Goal: Obtain resource: Download file/media

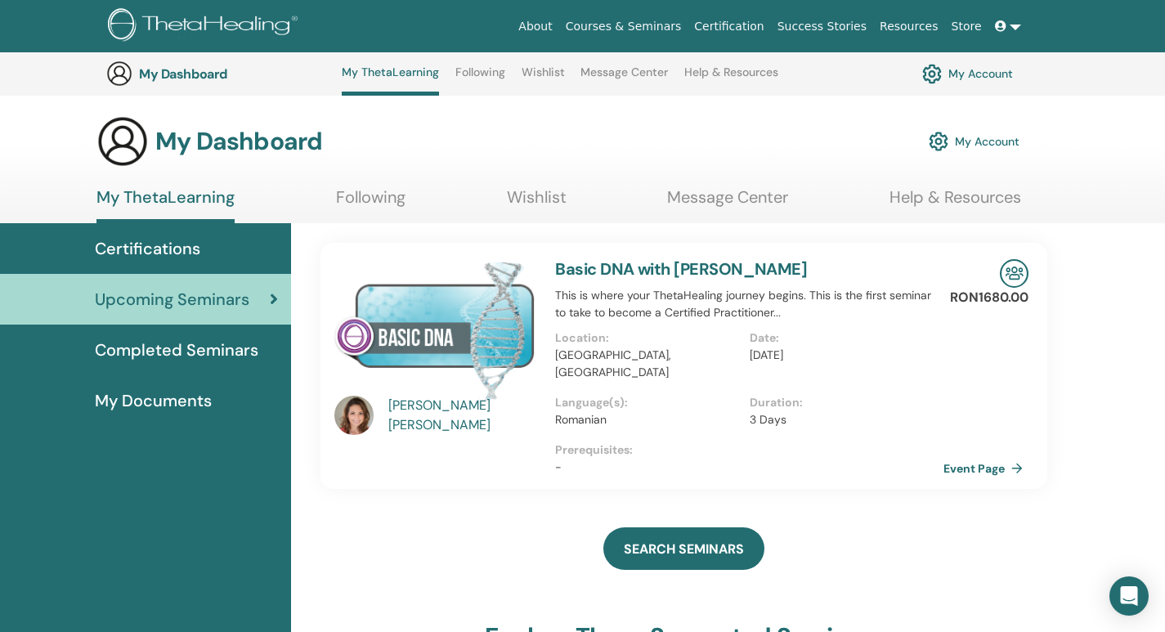
scroll to position [555, 0]
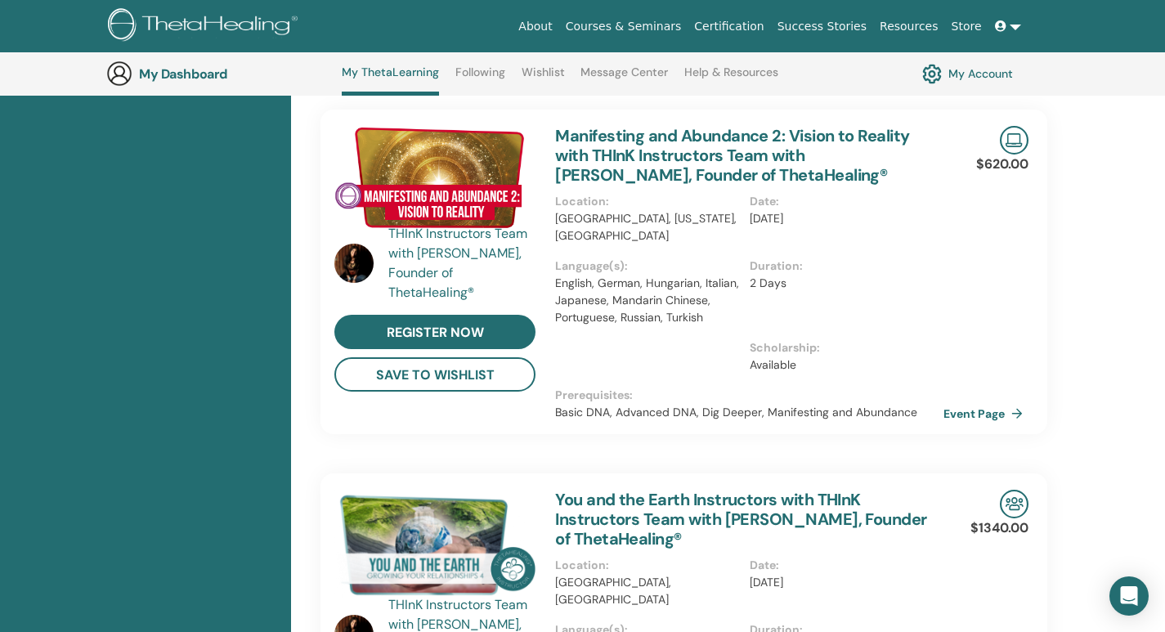
click at [1008, 29] on span at bounding box center [1002, 26] width 15 height 13
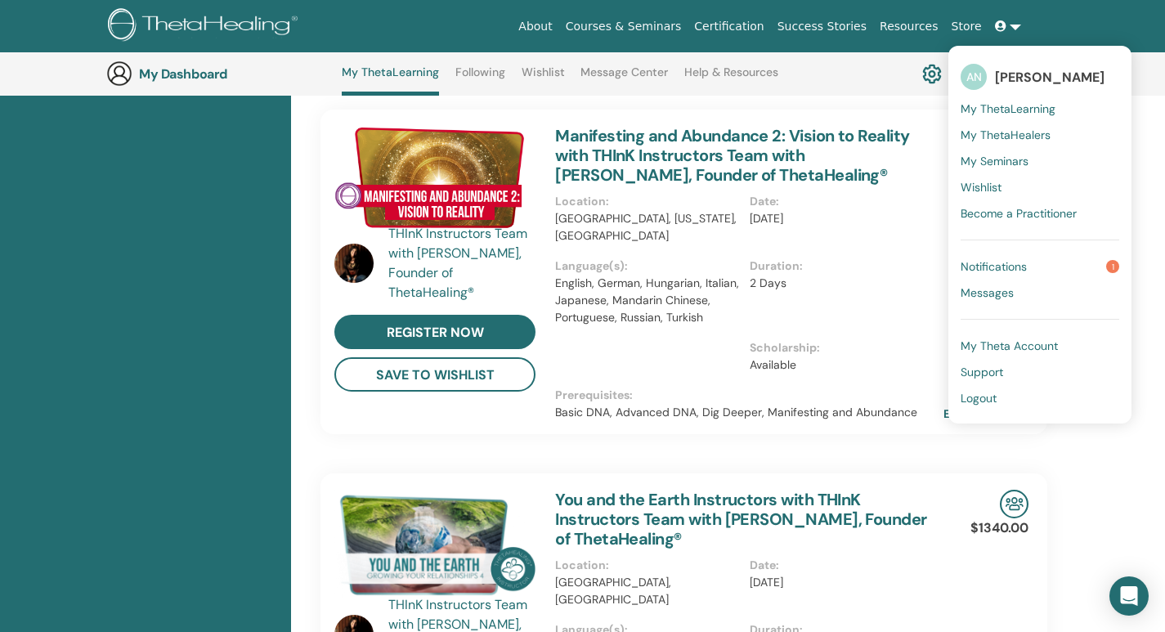
click at [994, 265] on span "Notifications" at bounding box center [994, 266] width 66 height 15
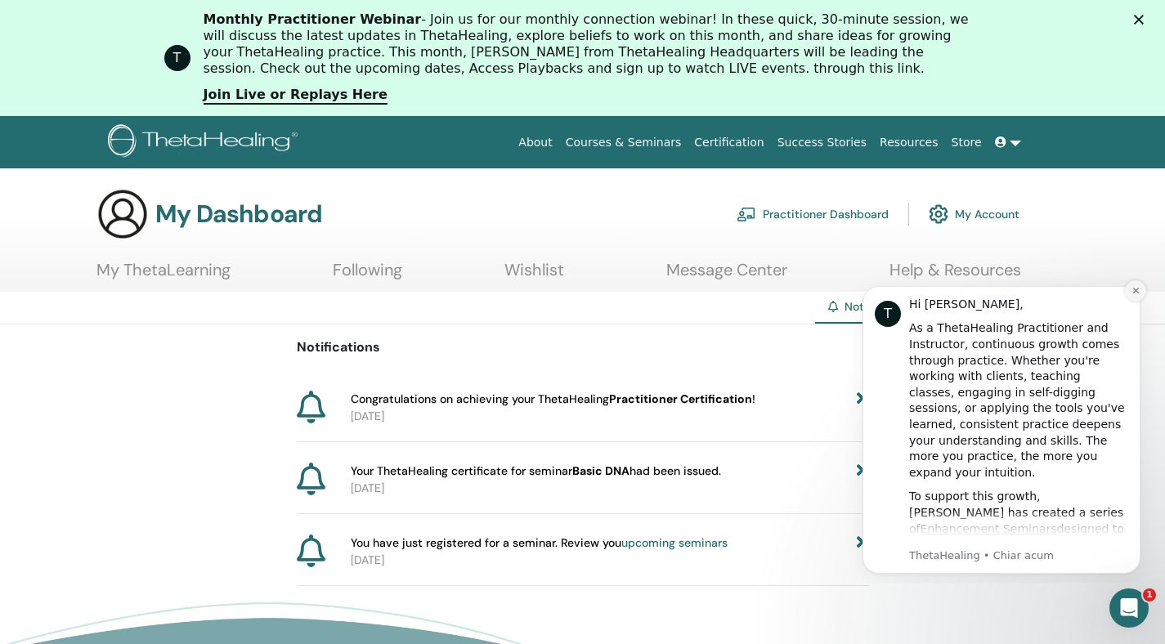
click at [1138, 297] on button "Dismiss notification" at bounding box center [1135, 291] width 21 height 21
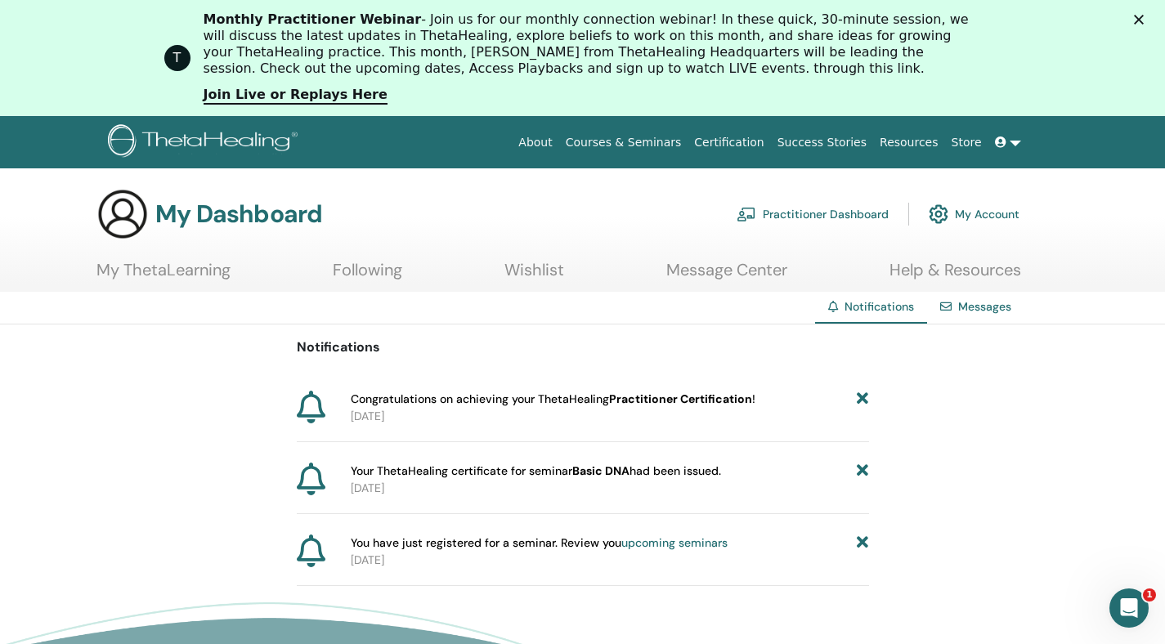
click at [972, 312] on link "Messages" at bounding box center [984, 306] width 53 height 15
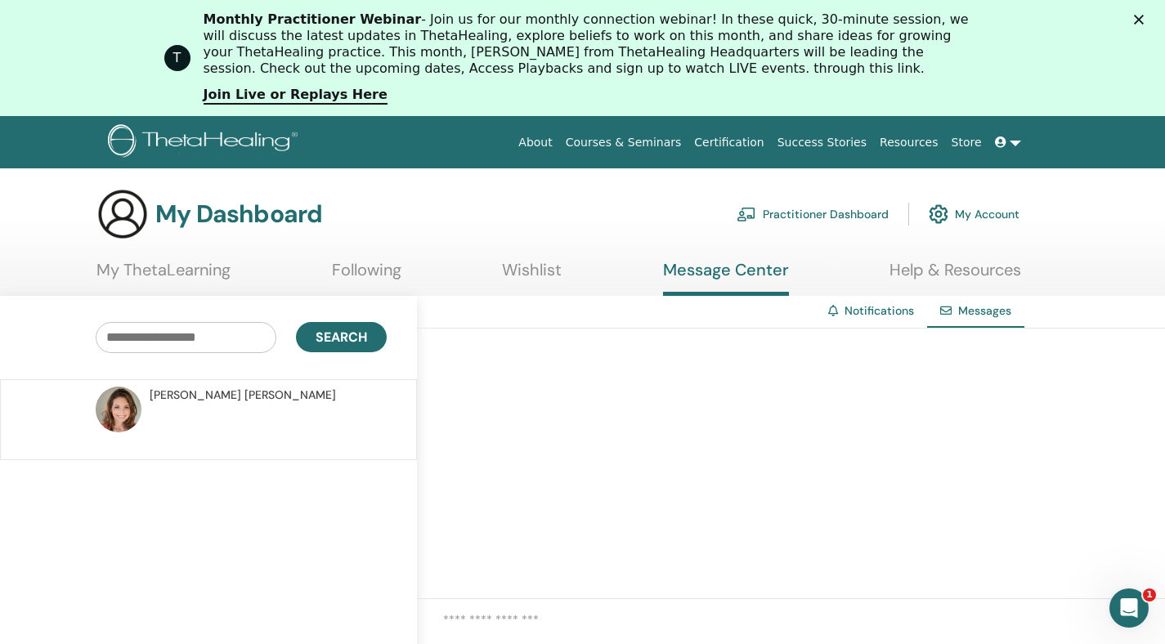
click at [1144, 20] on polygon "Închidere" at bounding box center [1139, 20] width 10 height 10
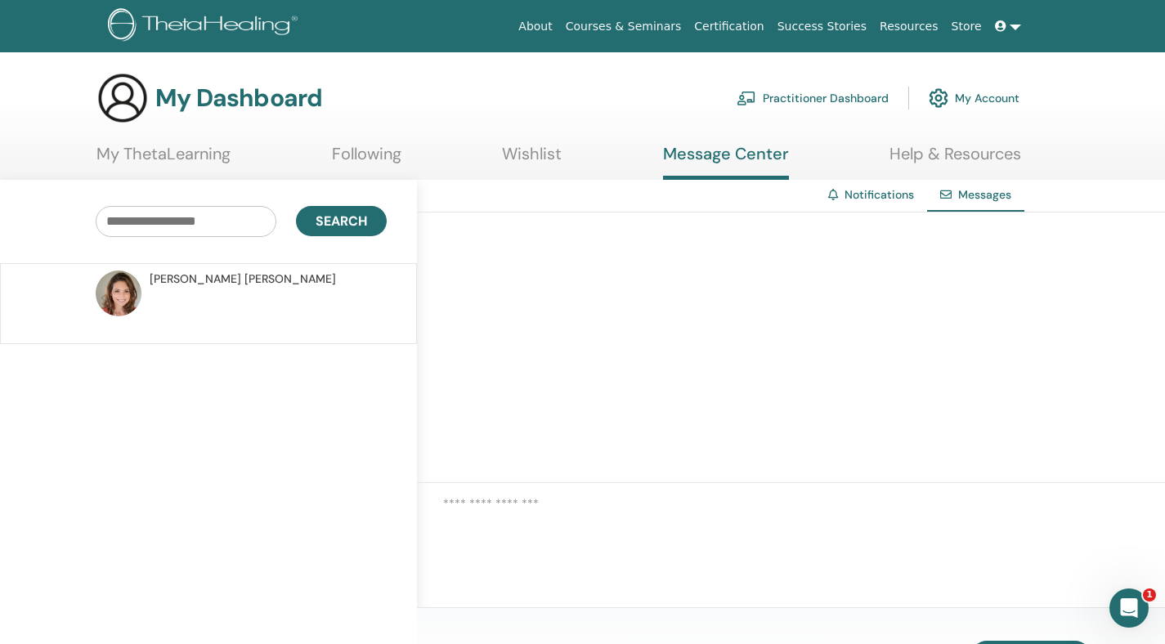
click at [973, 100] on link "My Account" at bounding box center [974, 98] width 91 height 36
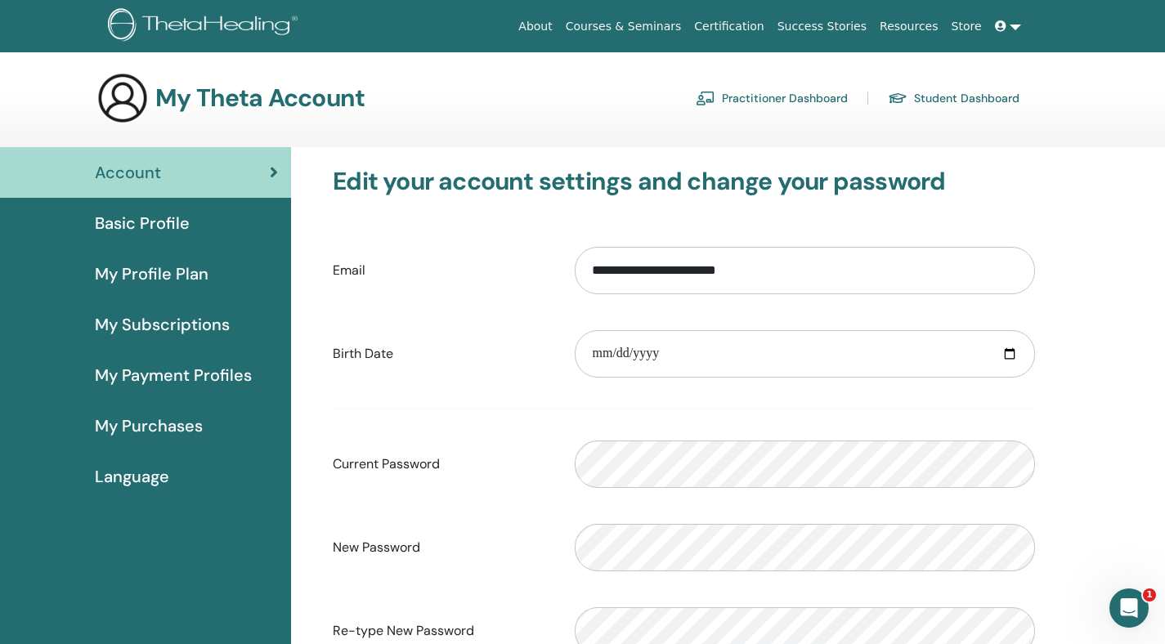
click at [145, 222] on span "Basic Profile" at bounding box center [142, 223] width 95 height 25
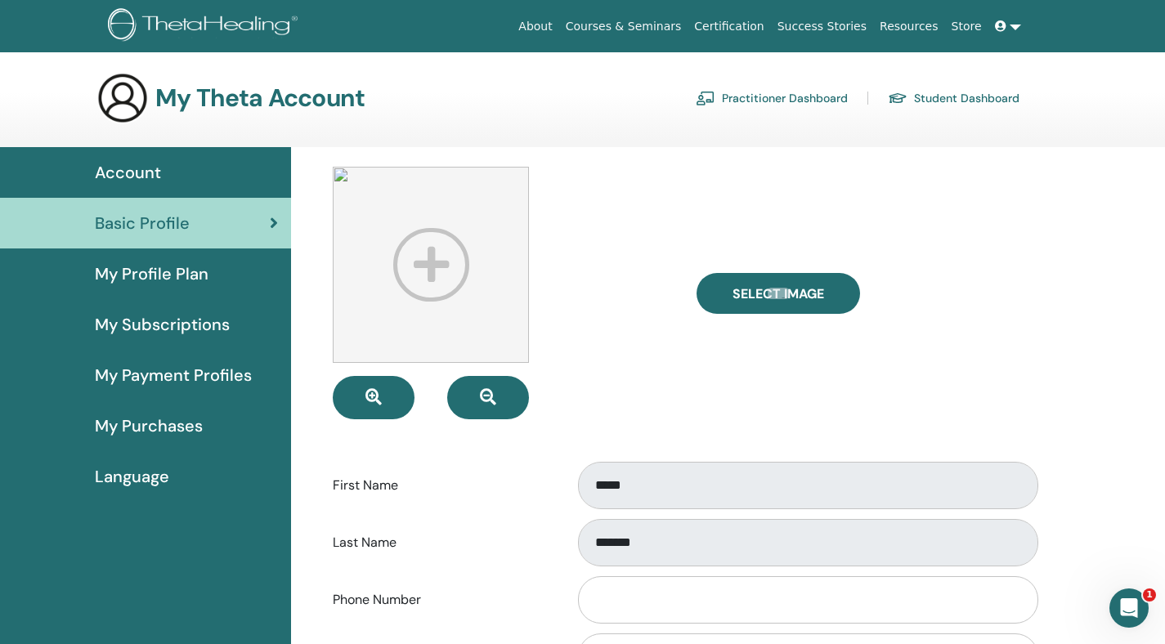
click at [743, 101] on link "Practitioner Dashboard" at bounding box center [772, 98] width 152 height 26
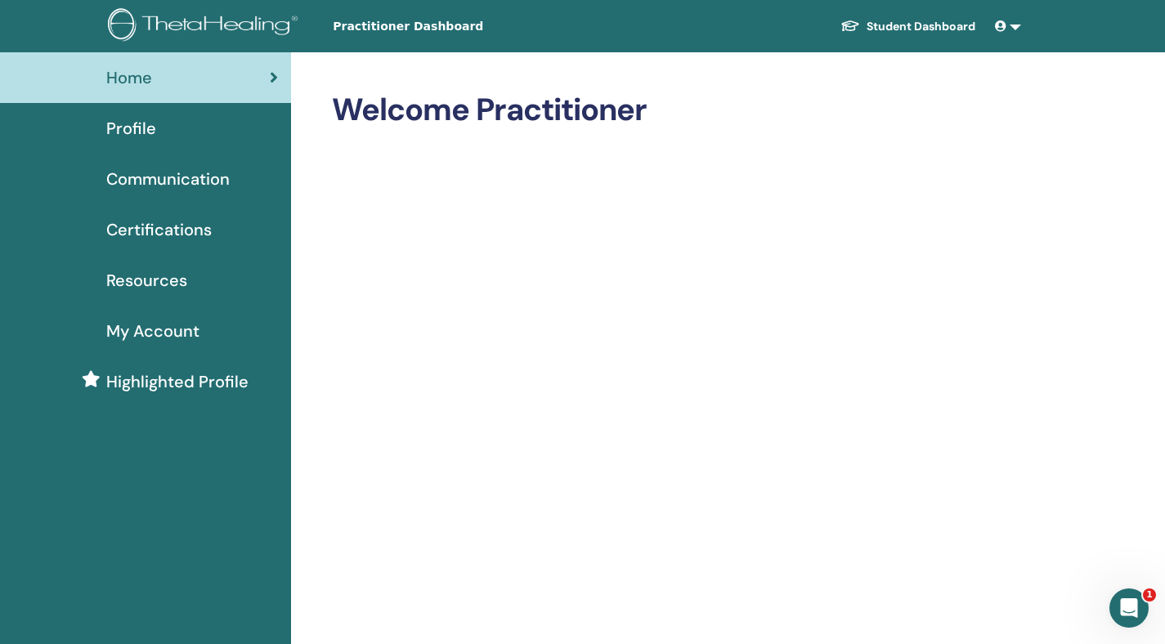
click at [1012, 28] on link at bounding box center [1008, 26] width 39 height 30
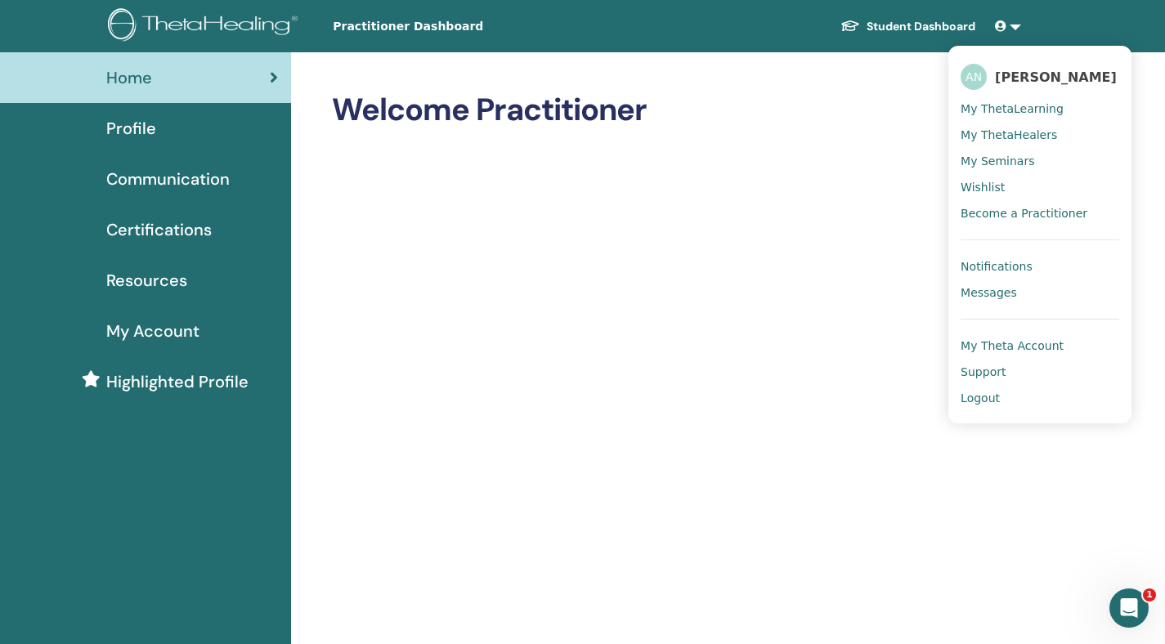
click at [1010, 339] on span "My Theta Account" at bounding box center [1012, 346] width 103 height 15
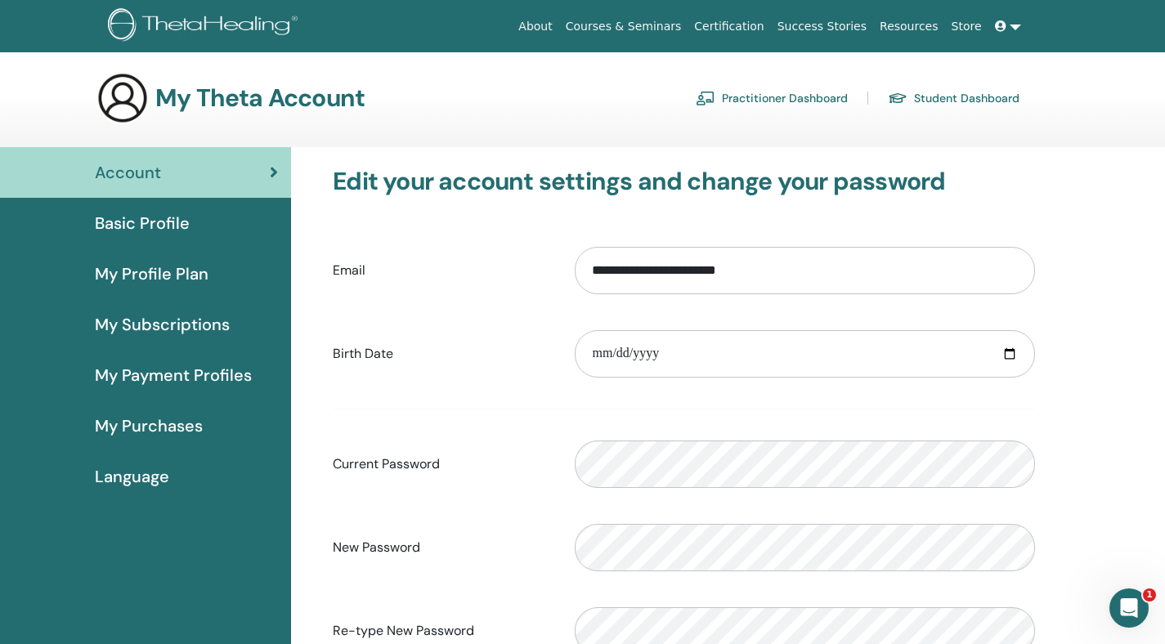
click at [738, 27] on link "Certification" at bounding box center [729, 26] width 83 height 30
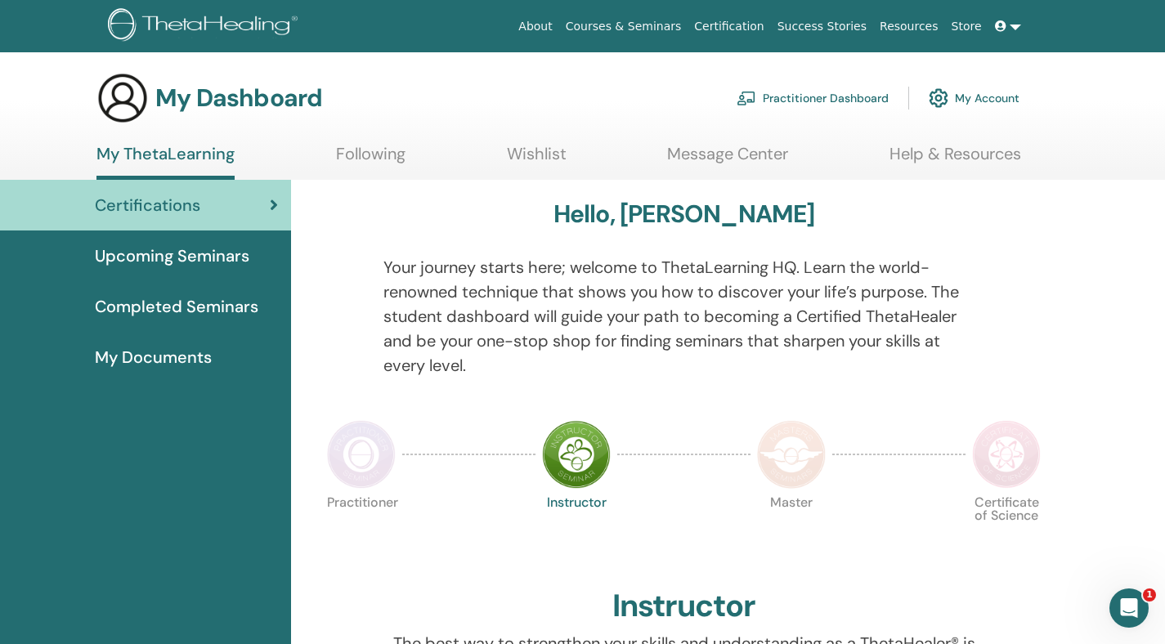
click at [153, 359] on span "My Documents" at bounding box center [153, 357] width 117 height 25
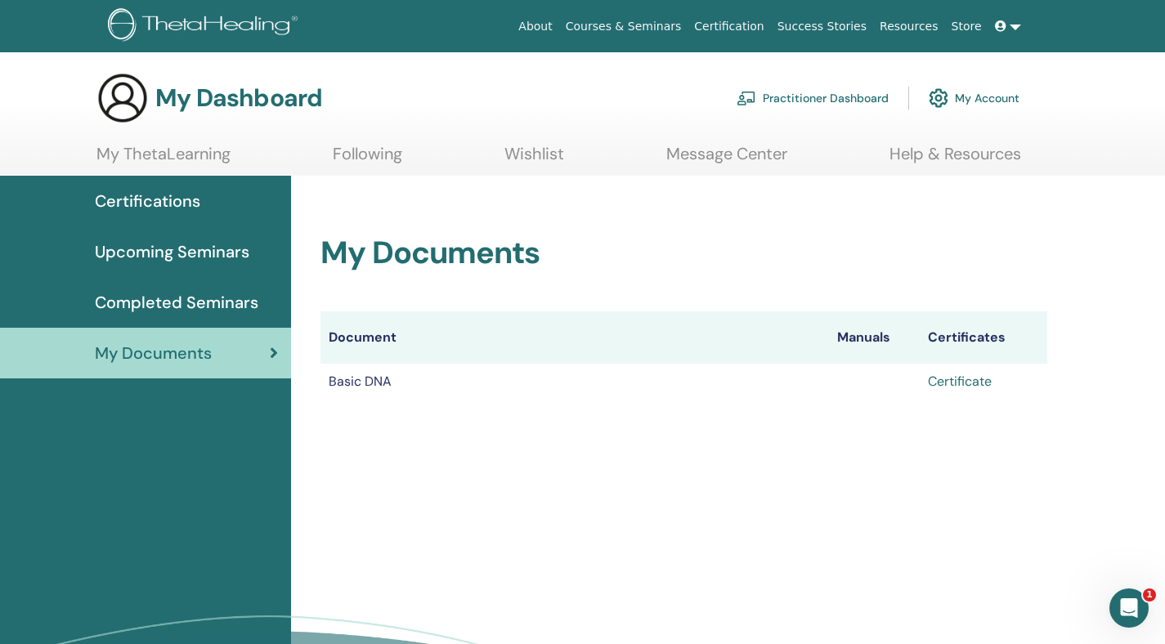
click at [969, 379] on link "Certificate" at bounding box center [960, 381] width 64 height 17
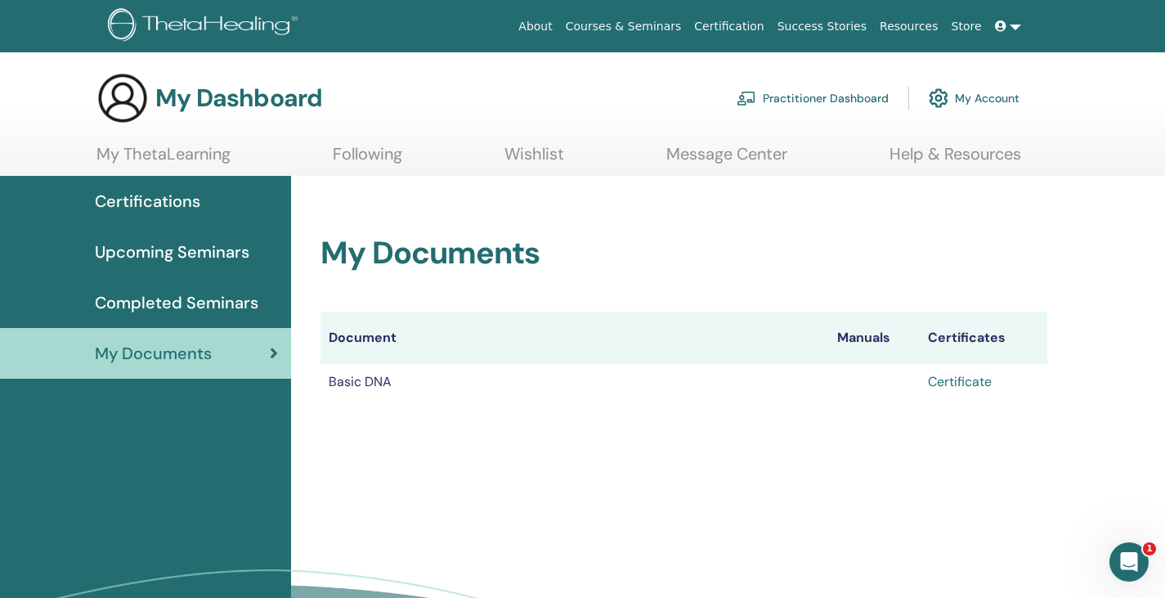
click at [962, 380] on link "Certificate" at bounding box center [960, 381] width 64 height 17
click at [973, 385] on link "Certificate" at bounding box center [960, 381] width 64 height 17
